Goal: Task Accomplishment & Management: Manage account settings

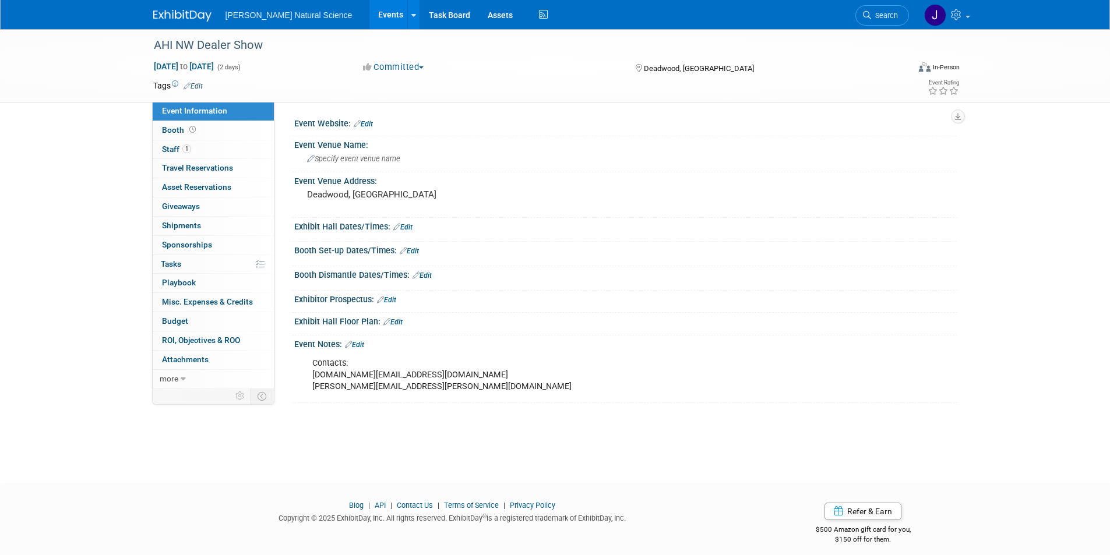
click at [369, 23] on link "Events" at bounding box center [390, 14] width 43 height 29
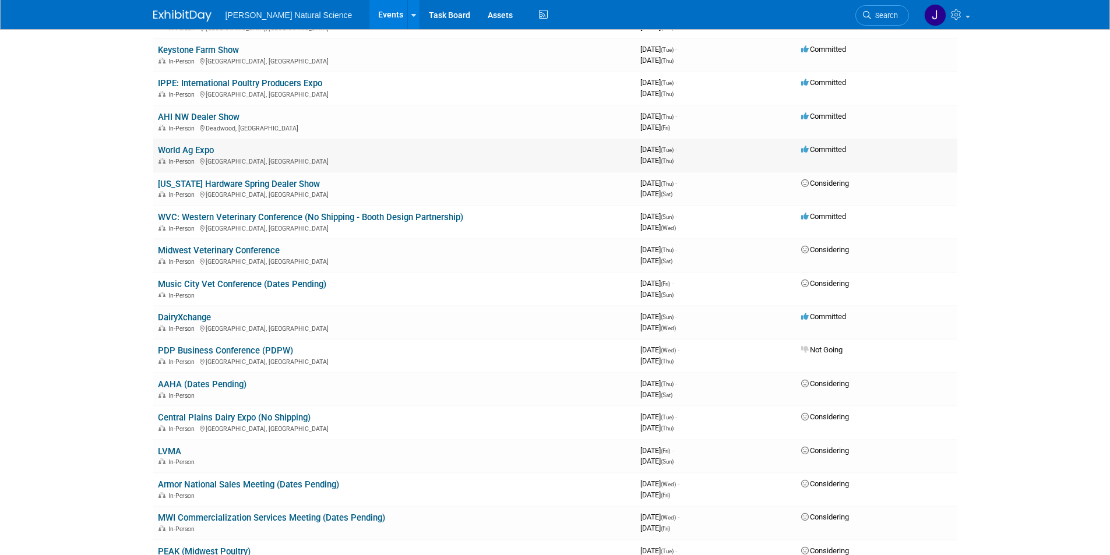
scroll to position [117, 0]
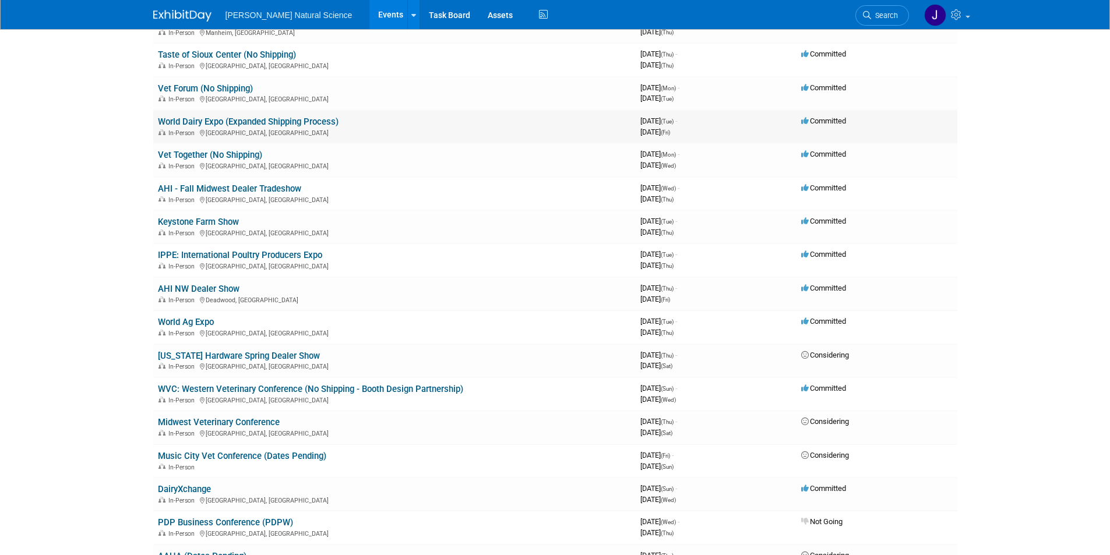
click at [267, 119] on link "World Dairy Expo (Expanded Shipping Process)" at bounding box center [248, 122] width 181 height 10
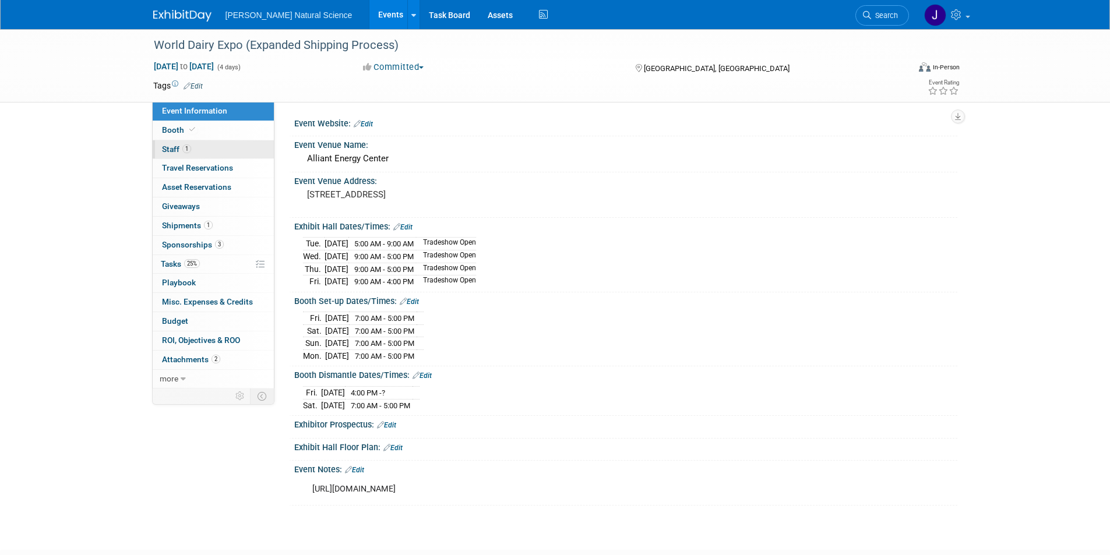
click at [173, 151] on span "Staff 1" at bounding box center [176, 148] width 29 height 9
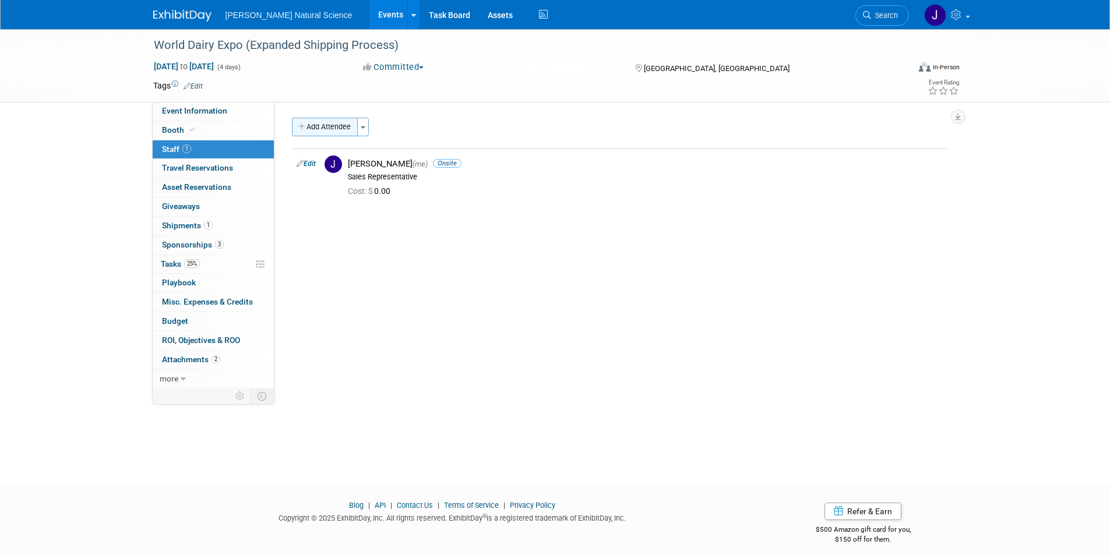
click at [316, 134] on button "Add Attendee" at bounding box center [325, 127] width 66 height 19
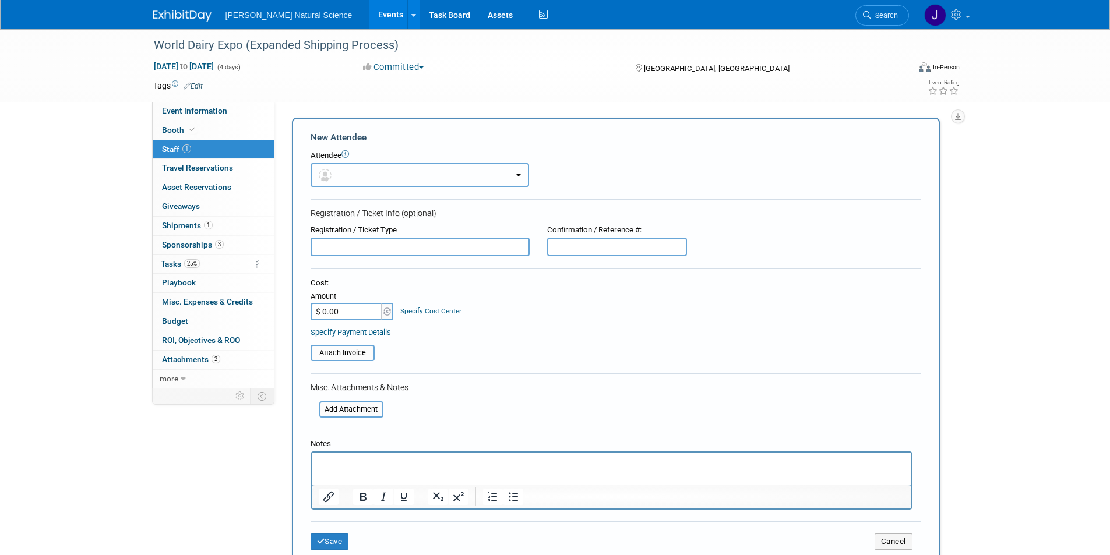
click at [362, 171] on button "button" at bounding box center [420, 175] width 218 height 24
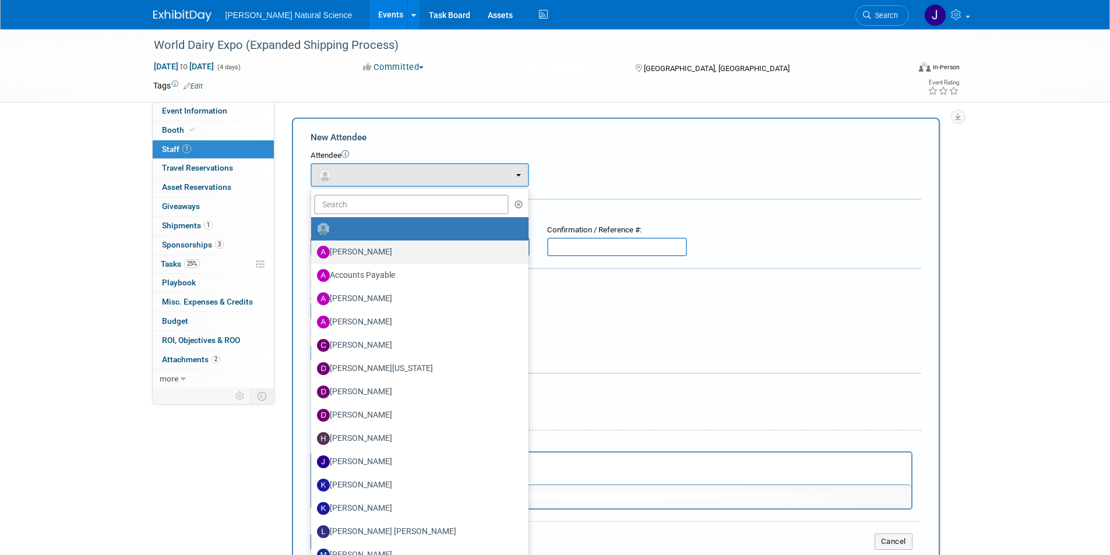
click at [356, 253] on label "[PERSON_NAME]" at bounding box center [417, 252] width 200 height 19
click at [313, 253] on input "[PERSON_NAME]" at bounding box center [309, 251] width 8 height 8
select select "264f4b1b-af32-49b7-a189-c76f947cac81"
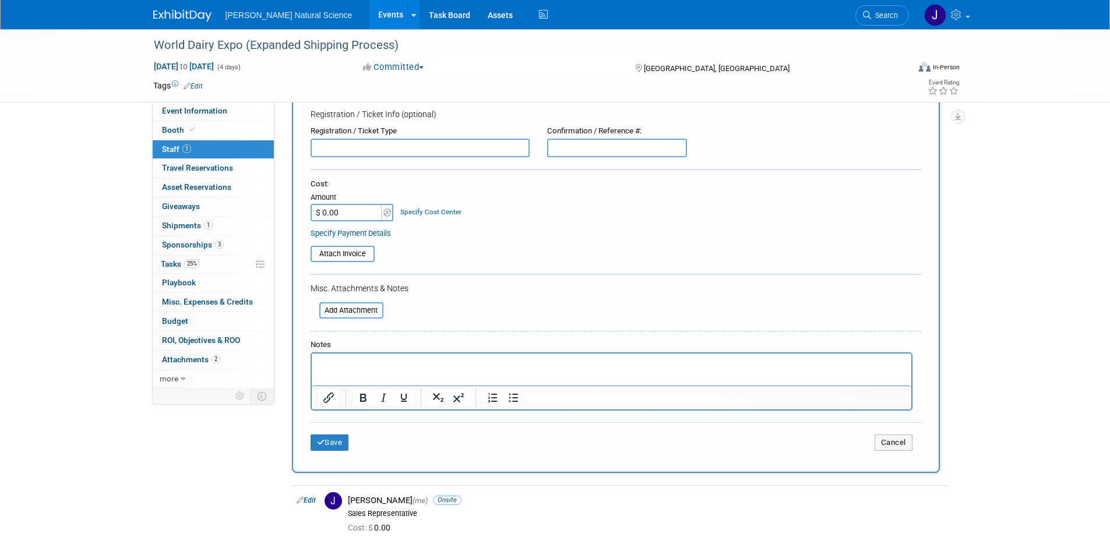
scroll to position [175, 0]
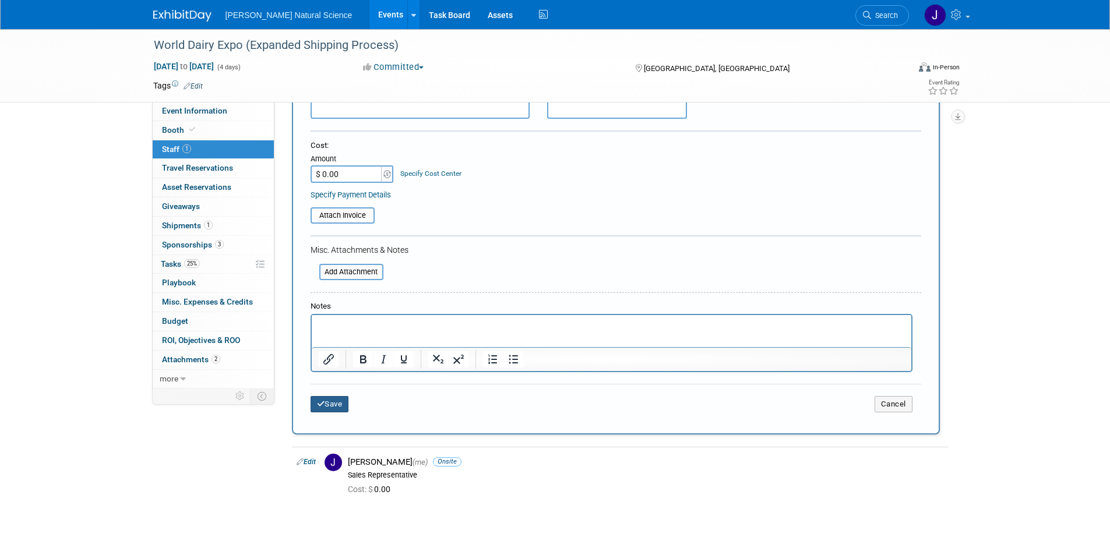
click at [334, 402] on button "Save" at bounding box center [330, 404] width 38 height 16
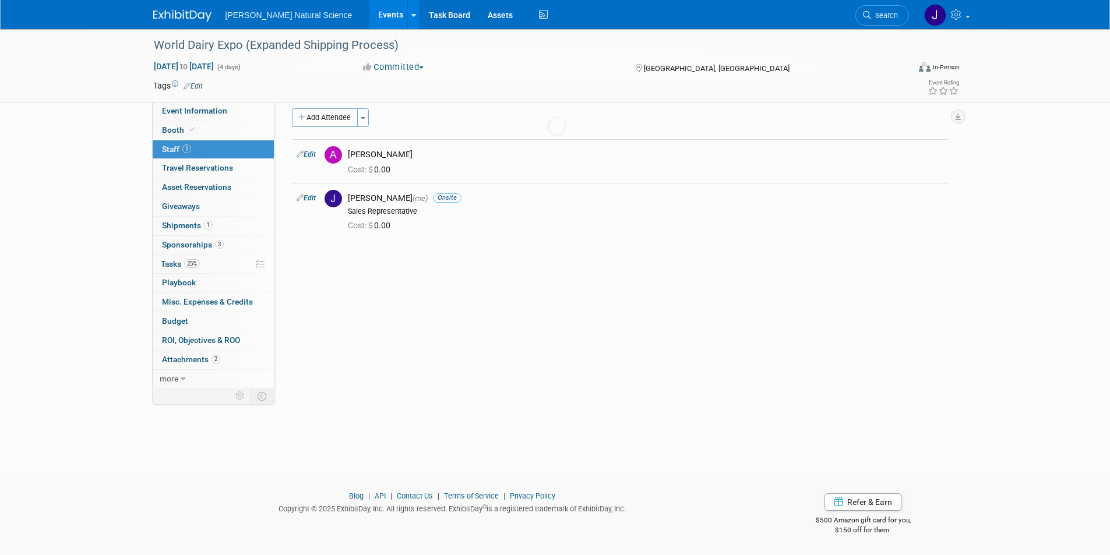
scroll to position [9, 0]
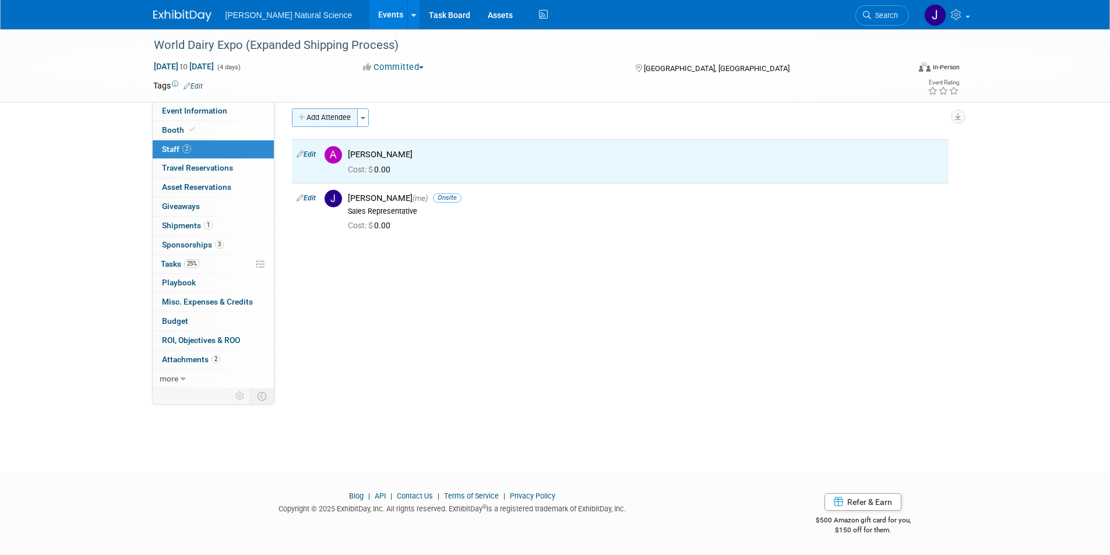
click at [319, 117] on button "Add Attendee" at bounding box center [325, 117] width 66 height 19
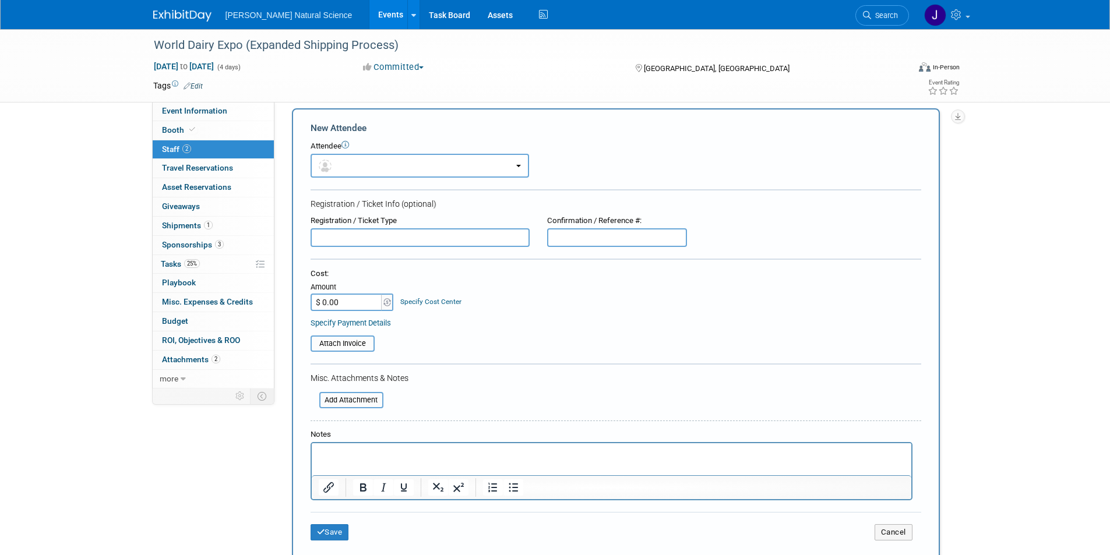
scroll to position [0, 0]
click at [372, 163] on button "button" at bounding box center [420, 166] width 218 height 24
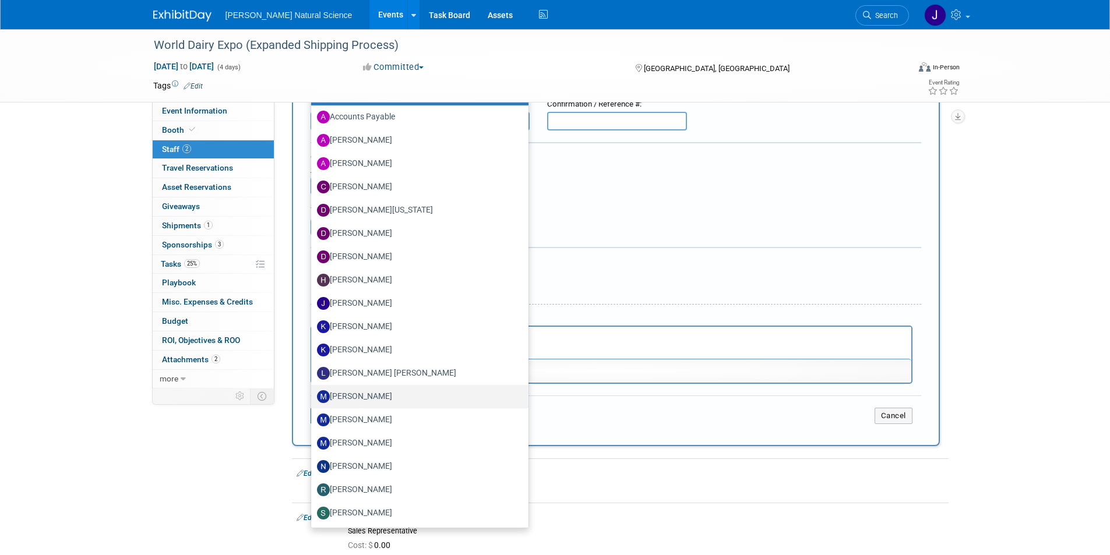
scroll to position [184, 0]
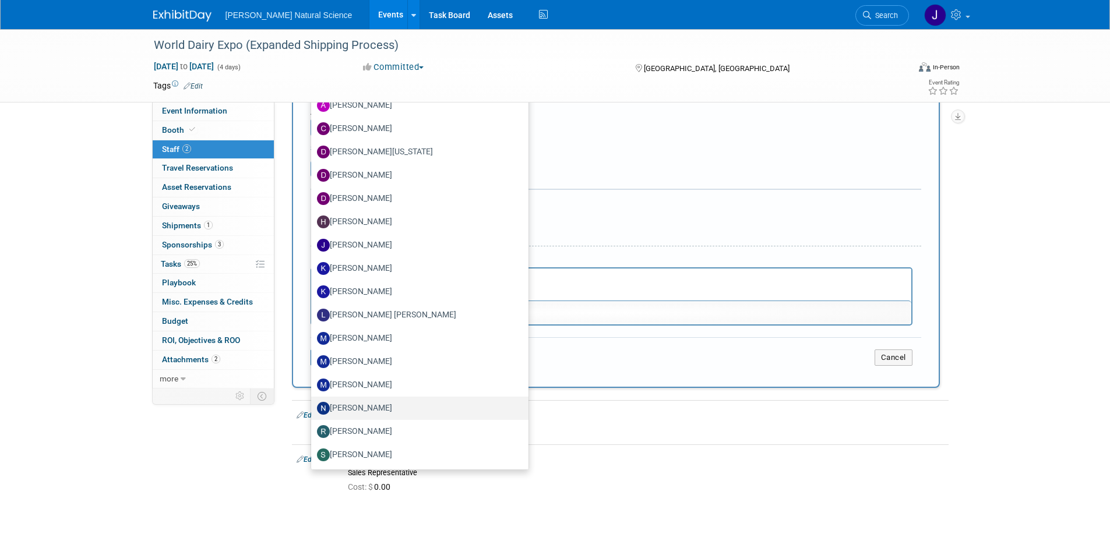
click at [364, 399] on label "[PERSON_NAME]" at bounding box center [417, 408] width 200 height 19
click at [313, 403] on input "[PERSON_NAME]" at bounding box center [309, 407] width 8 height 8
select select "7f25bf12-b800-450c-a1b9-cf51f0e867d5"
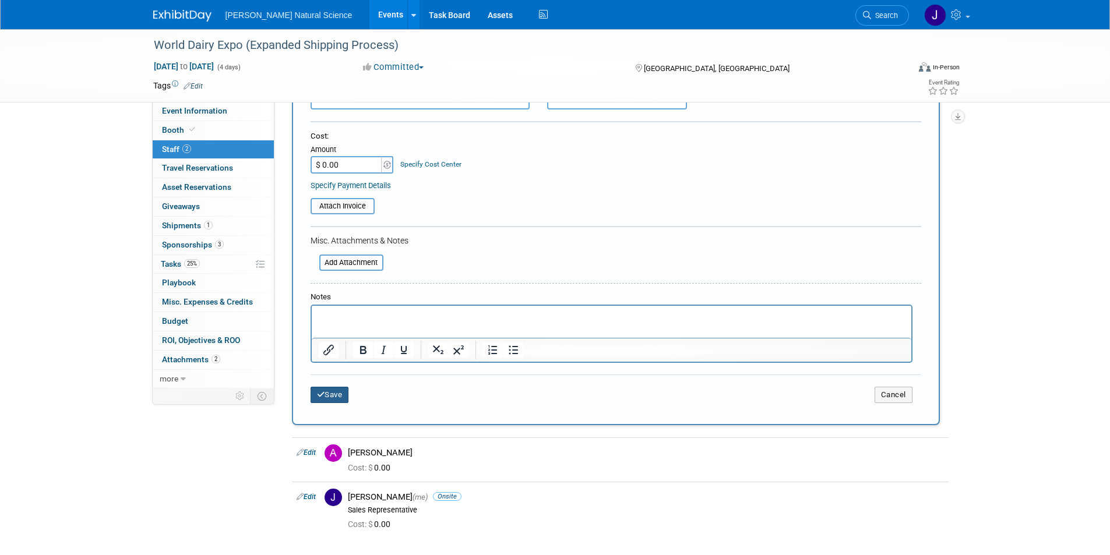
click at [331, 397] on button "Save" at bounding box center [330, 395] width 38 height 16
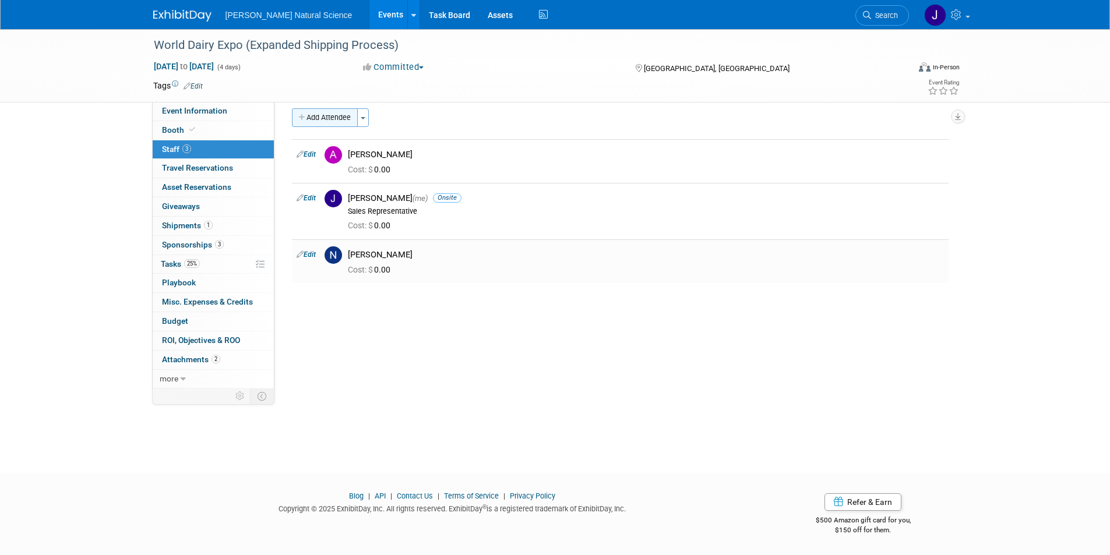
click at [327, 124] on button "Add Attendee" at bounding box center [325, 117] width 66 height 19
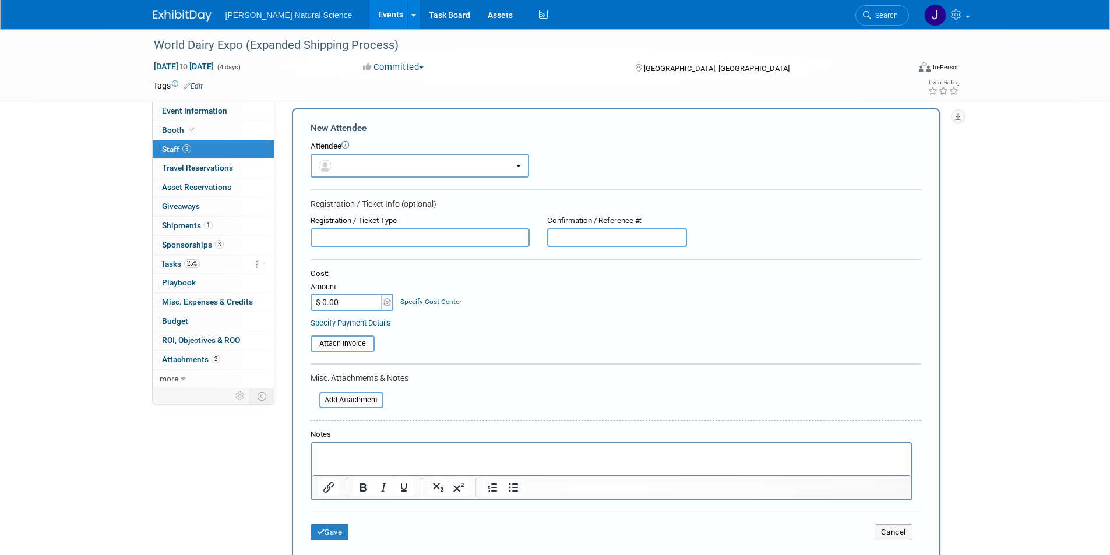
scroll to position [0, 0]
click at [394, 171] on button "button" at bounding box center [420, 166] width 218 height 24
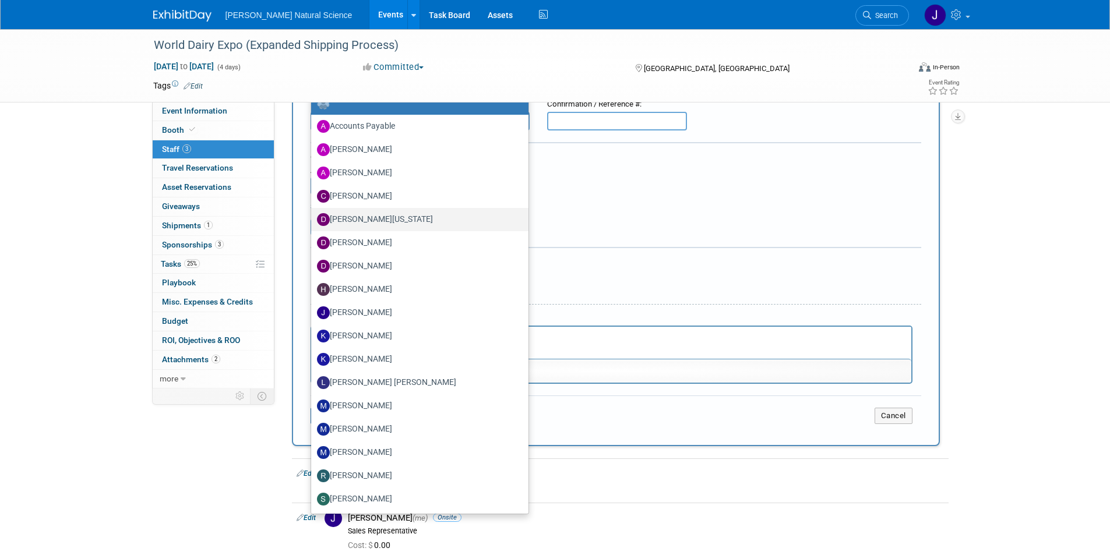
scroll to position [184, 0]
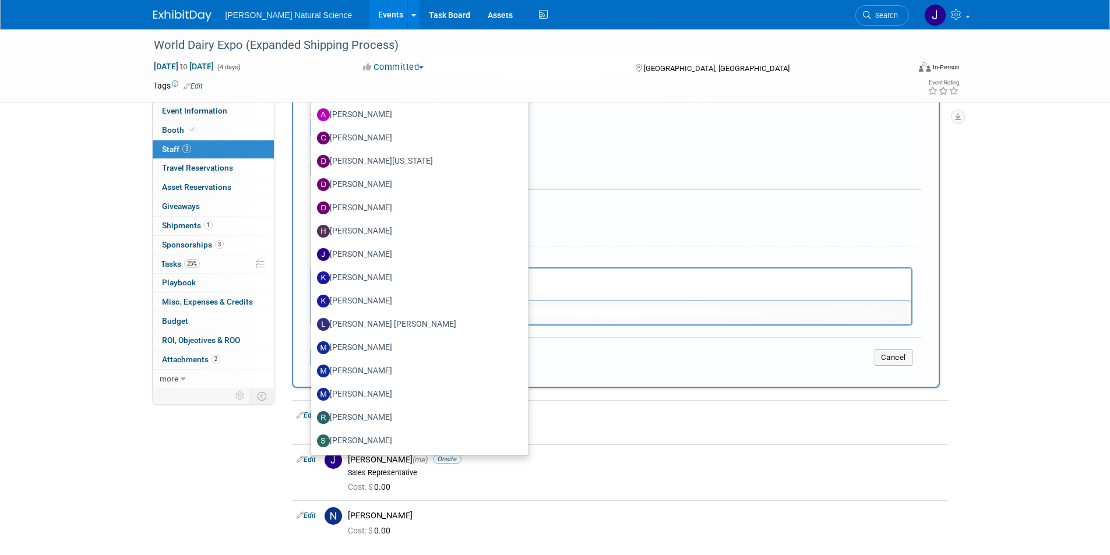
click at [214, 467] on div "Event Information Event Info Booth Booth 3 Staff 3 Staff 0 Travel Reservations …" at bounding box center [554, 200] width 821 height 711
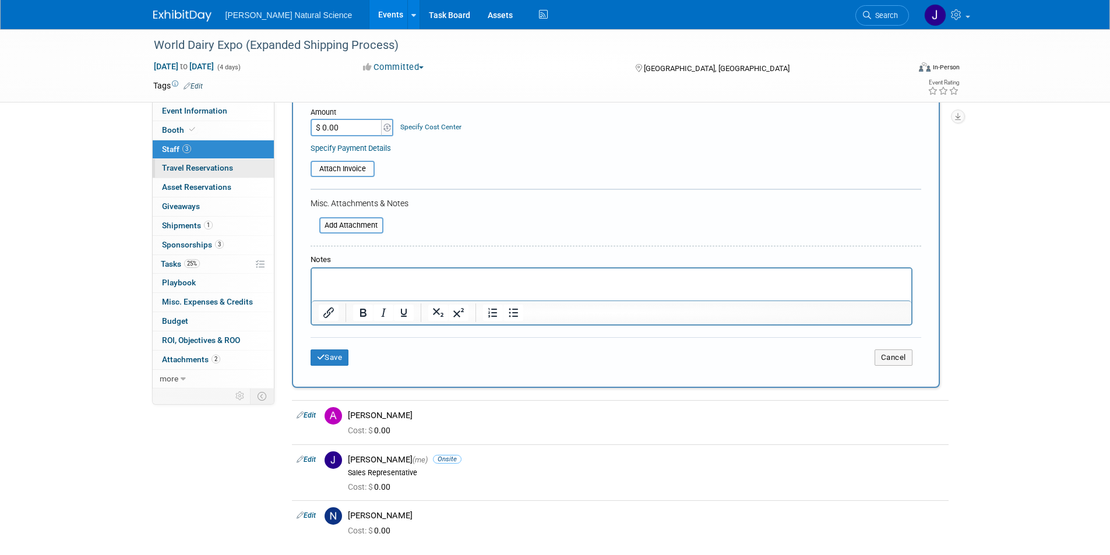
click at [197, 164] on span "Travel Reservations 0" at bounding box center [197, 167] width 71 height 9
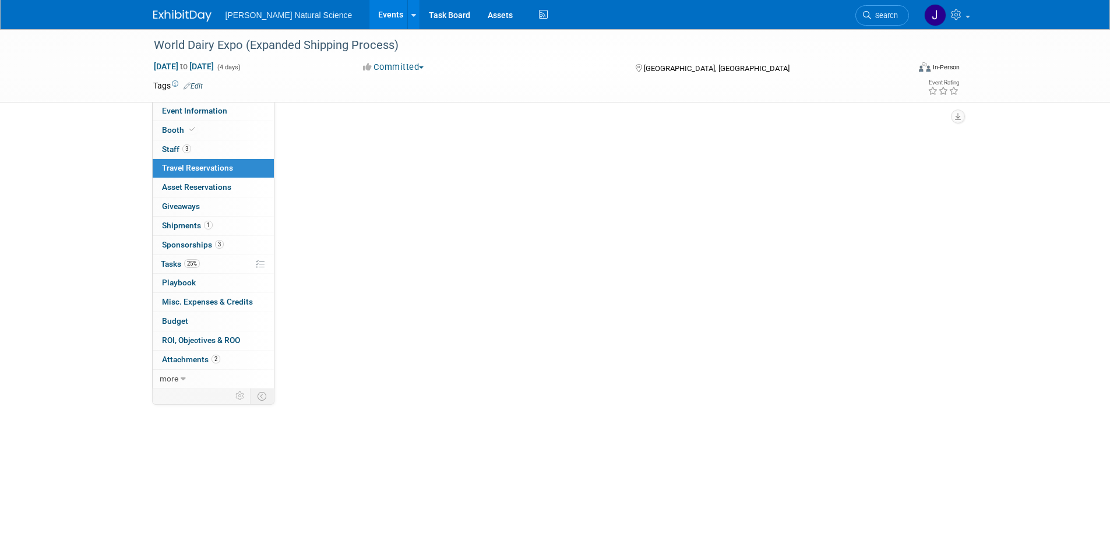
scroll to position [0, 0]
click at [332, 130] on link "Add Travel Reservation" at bounding box center [340, 127] width 97 height 19
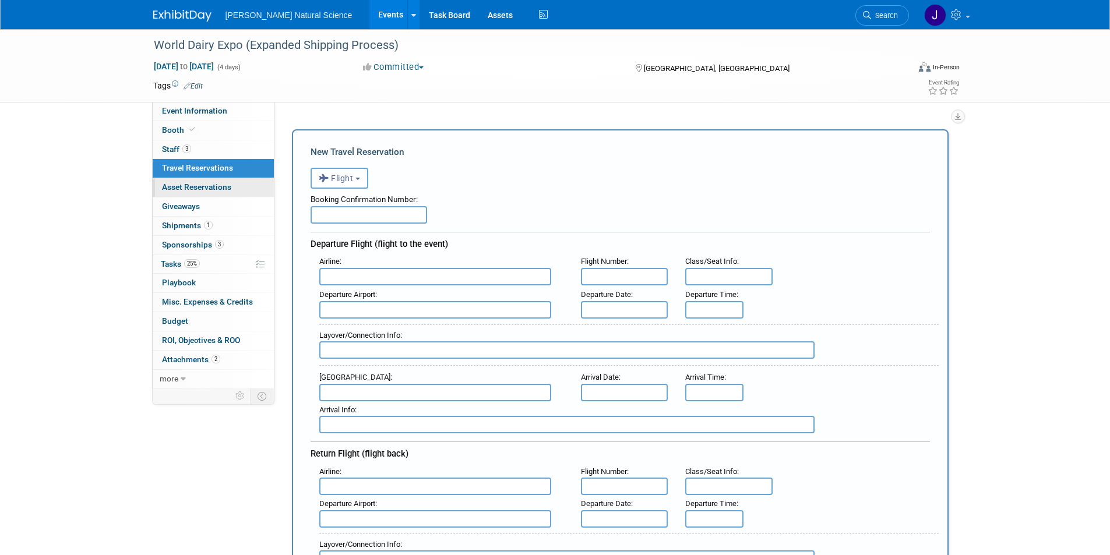
click at [186, 186] on span "Asset Reservations 0" at bounding box center [196, 186] width 69 height 9
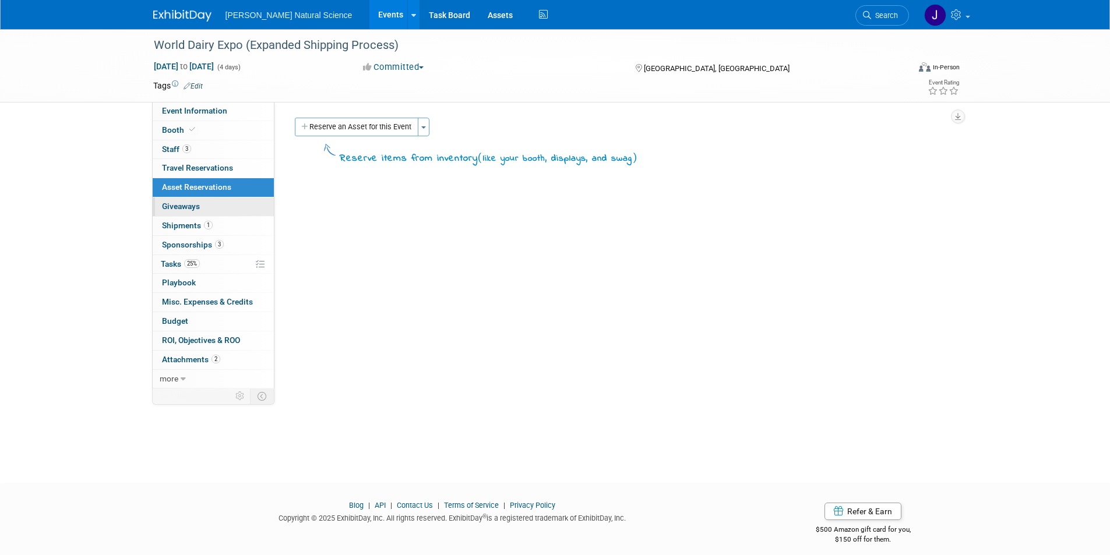
click at [189, 208] on span "Giveaways 0" at bounding box center [181, 206] width 38 height 9
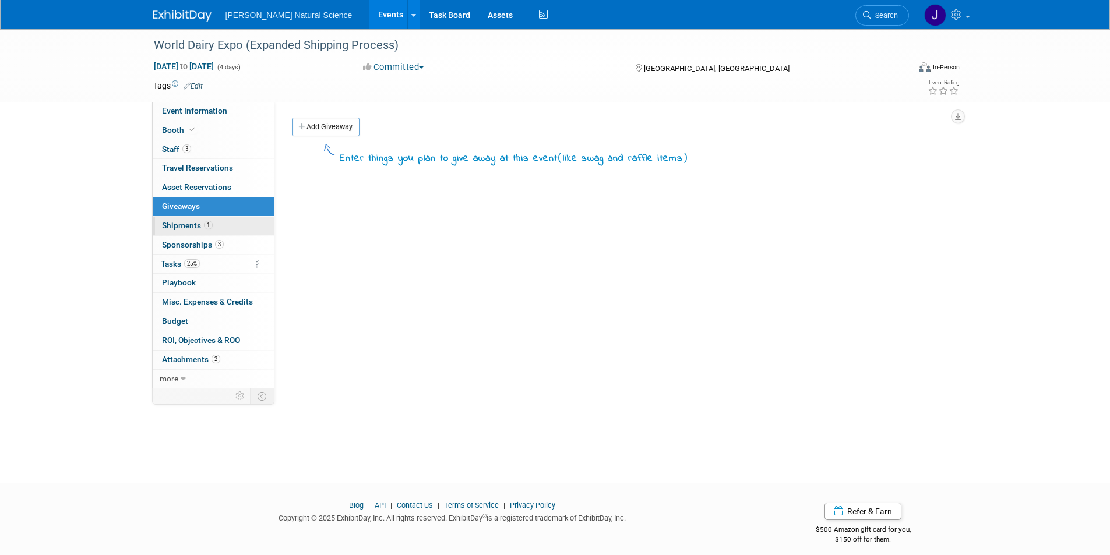
click at [182, 226] on span "Shipments 1" at bounding box center [187, 225] width 51 height 9
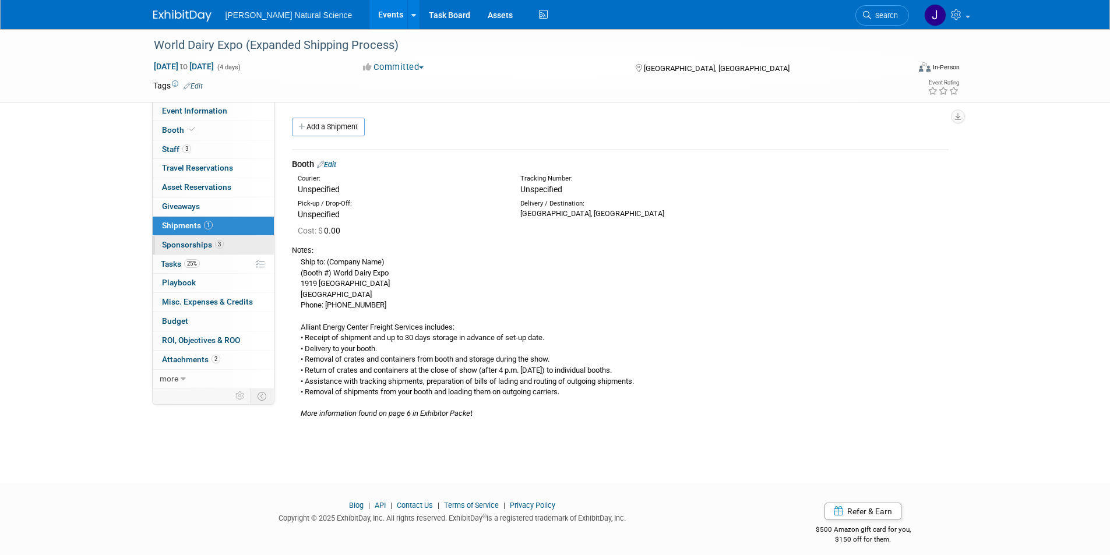
click at [165, 238] on link "3 Sponsorships 3" at bounding box center [213, 245] width 121 height 19
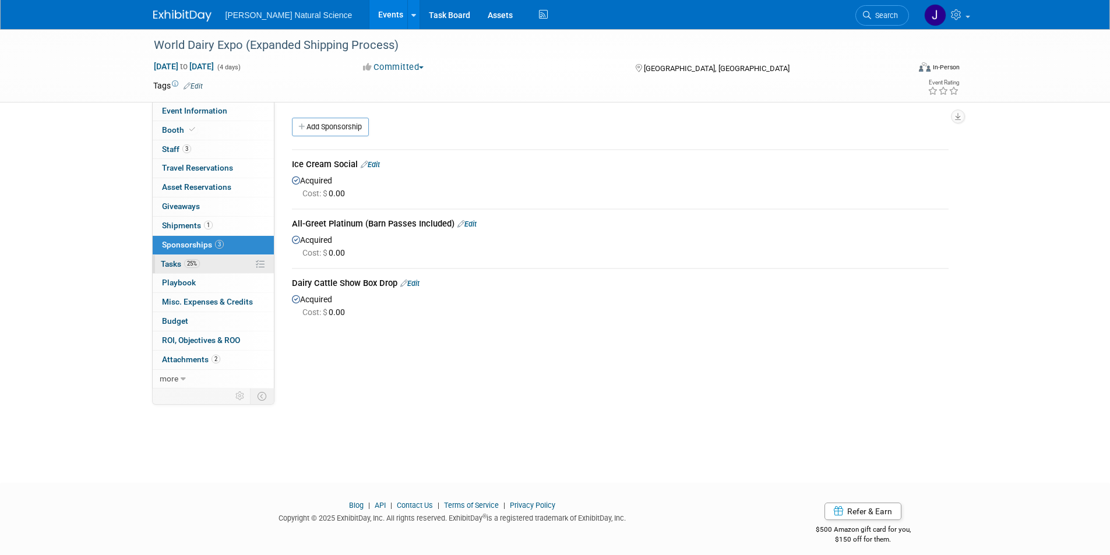
click at [170, 271] on link "25% Tasks 25%" at bounding box center [213, 264] width 121 height 19
